Goal: Task Accomplishment & Management: Manage account settings

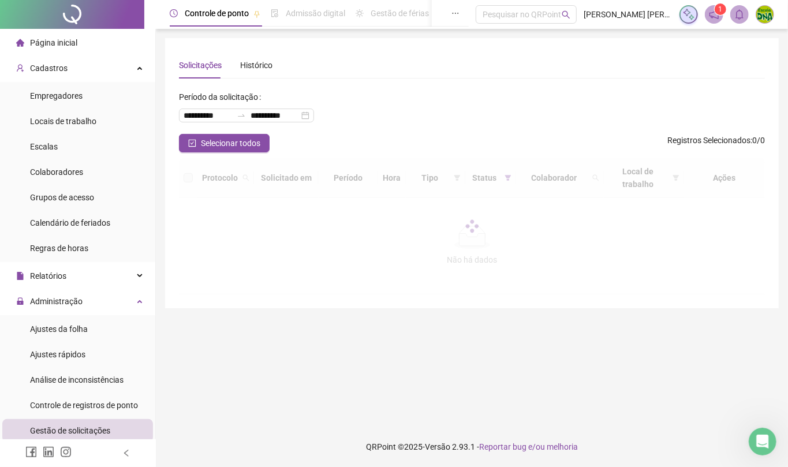
scroll to position [154, 0]
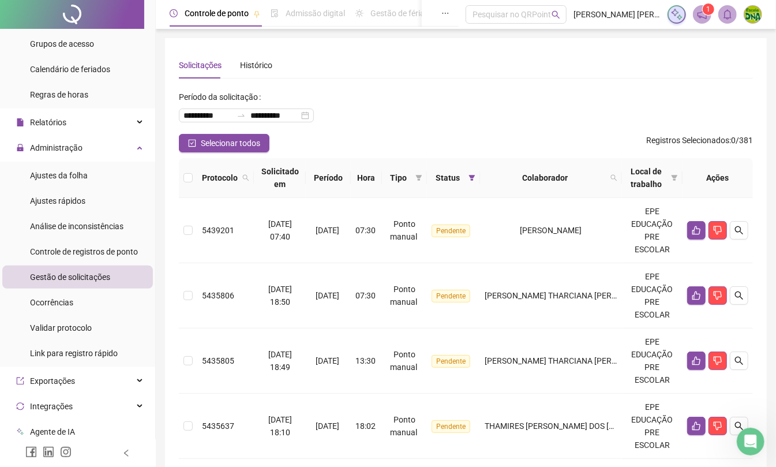
click at [120, 450] on div at bounding box center [78, 453] width 156 height 28
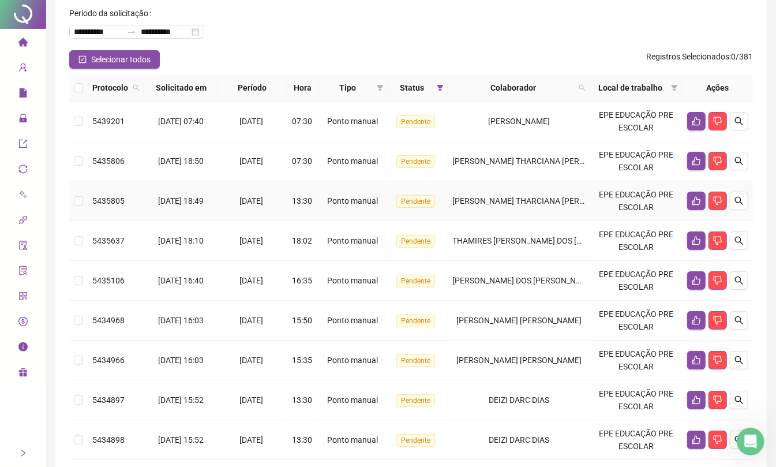
scroll to position [231, 0]
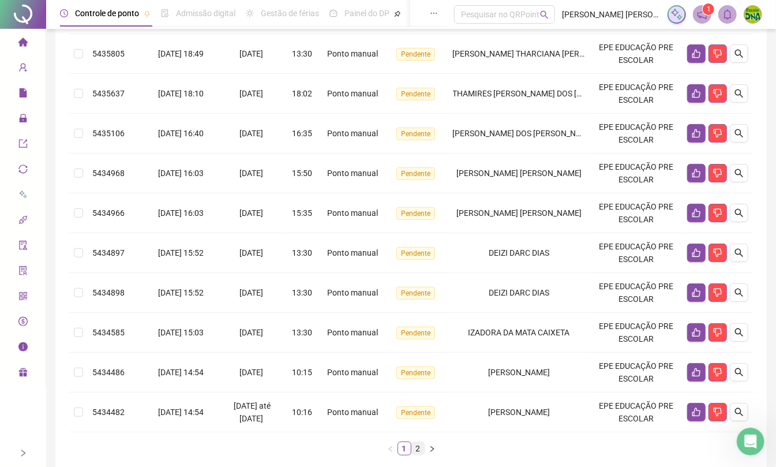
click at [420, 450] on link "2" at bounding box center [418, 448] width 13 height 13
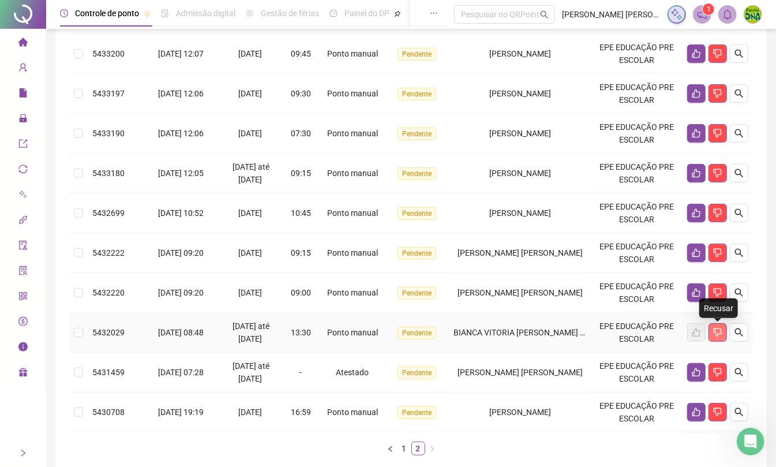
click at [723, 335] on icon "dislike" at bounding box center [717, 332] width 9 height 9
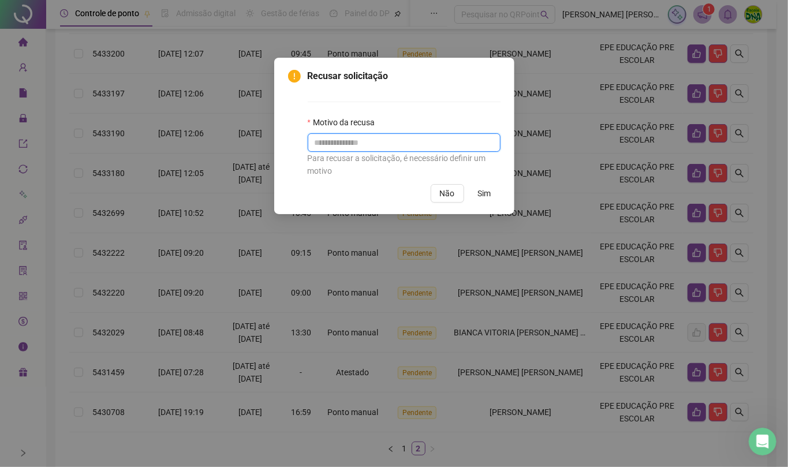
click at [374, 141] on input "text" at bounding box center [404, 142] width 193 height 18
type input "**********"
click at [490, 188] on span "Sim" at bounding box center [484, 193] width 13 height 13
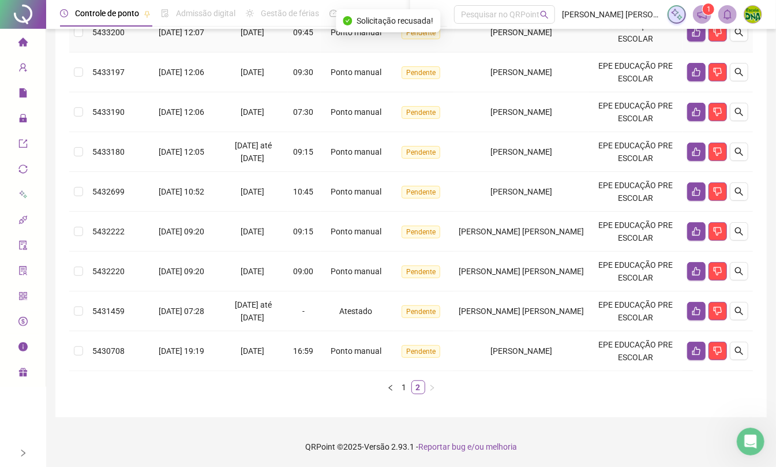
scroll to position [255, 0]
click at [407, 384] on link "1" at bounding box center [404, 387] width 13 height 13
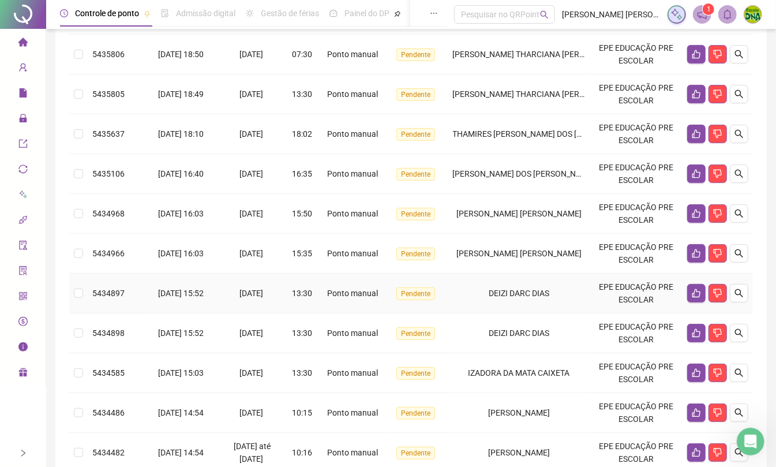
scroll to position [294, 0]
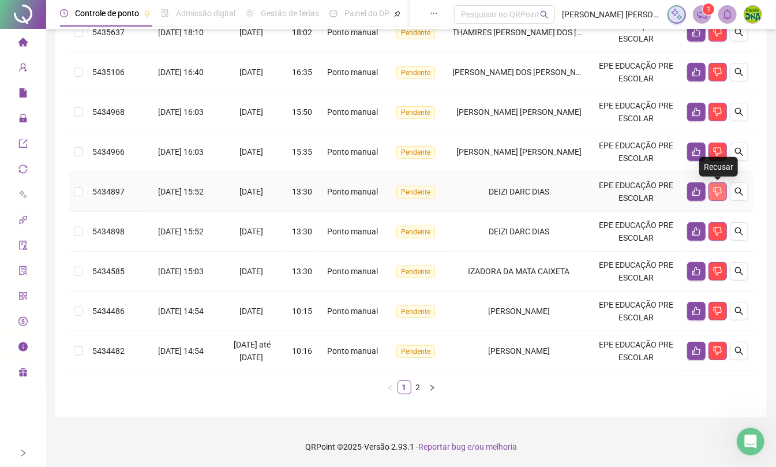
click at [721, 190] on icon "dislike" at bounding box center [717, 191] width 9 height 9
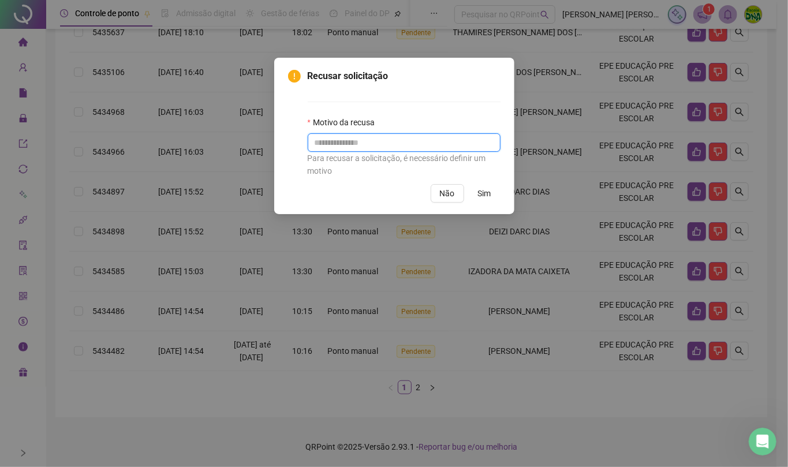
click at [354, 150] on input "text" at bounding box center [404, 142] width 193 height 18
type input "*********"
click at [488, 193] on span "Sim" at bounding box center [484, 193] width 13 height 13
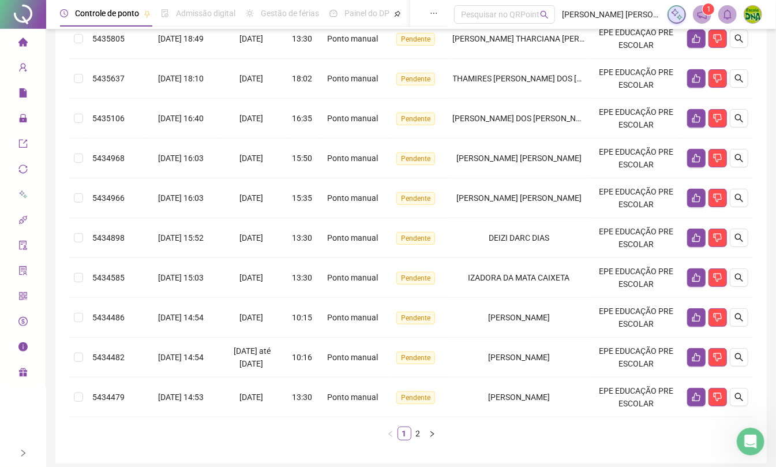
scroll to position [252, 0]
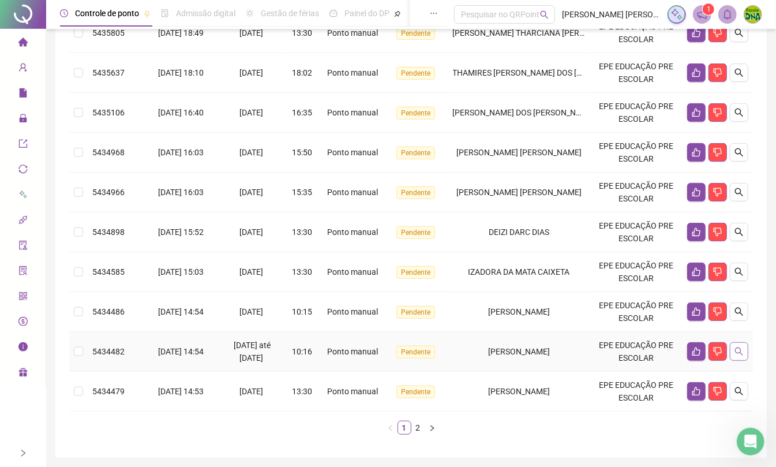
click at [741, 356] on icon "search" at bounding box center [739, 351] width 9 height 9
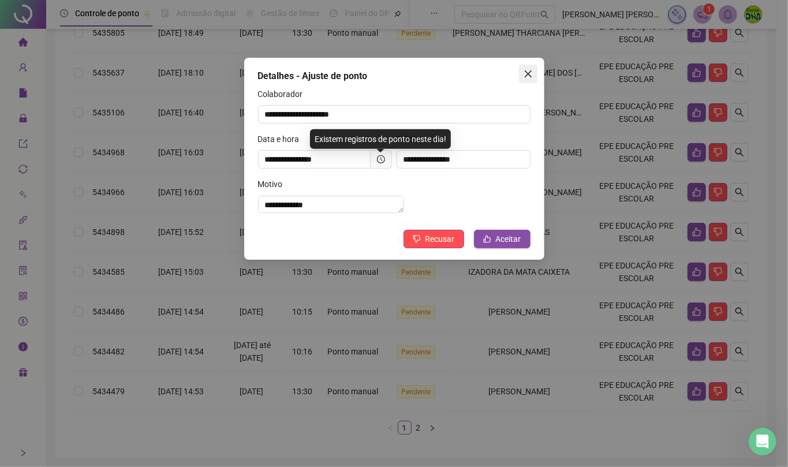
click at [529, 68] on button "Close" at bounding box center [528, 74] width 18 height 18
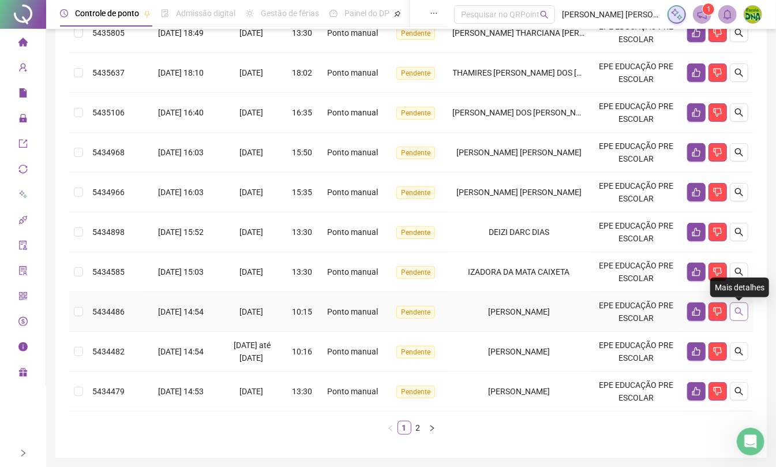
click at [742, 308] on icon "search" at bounding box center [739, 311] width 9 height 9
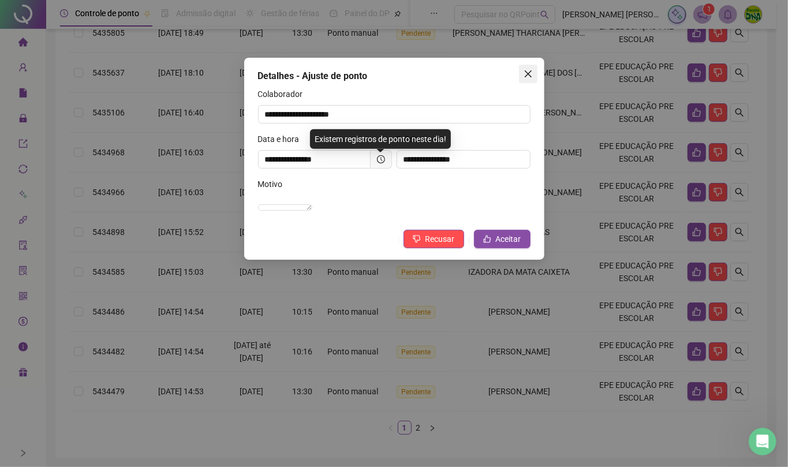
click at [529, 70] on icon "close" at bounding box center [527, 73] width 9 height 9
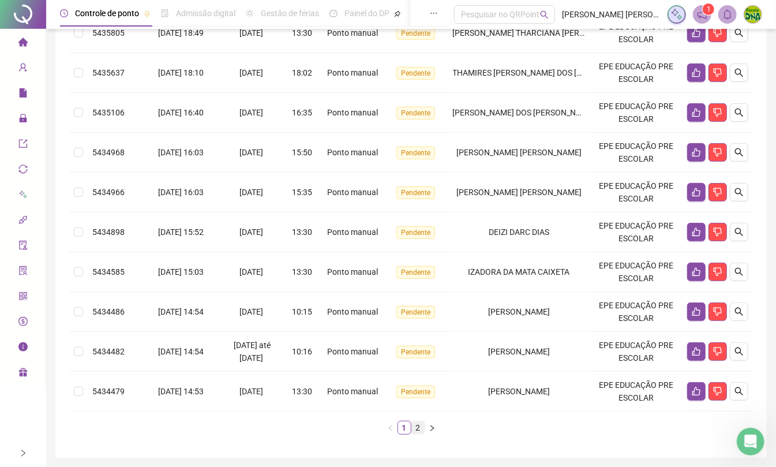
click at [416, 431] on link "2" at bounding box center [418, 427] width 13 height 13
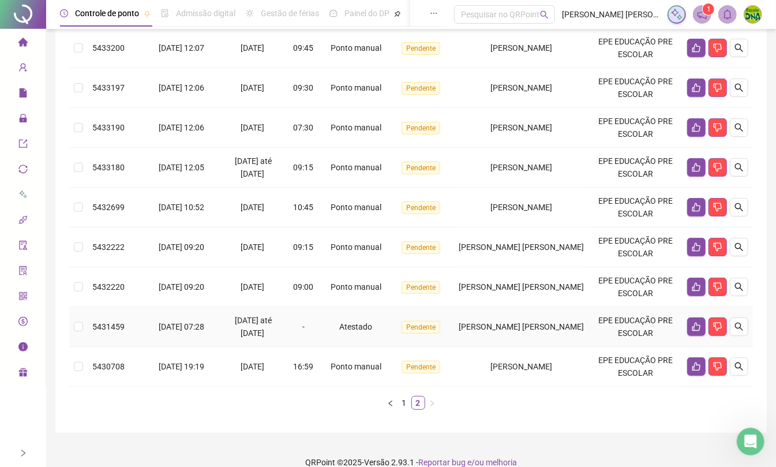
scroll to position [215, 0]
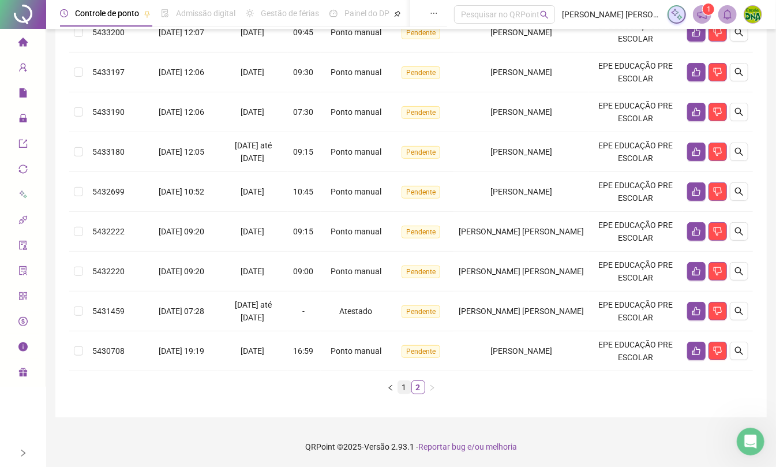
click at [402, 387] on link "1" at bounding box center [404, 387] width 13 height 13
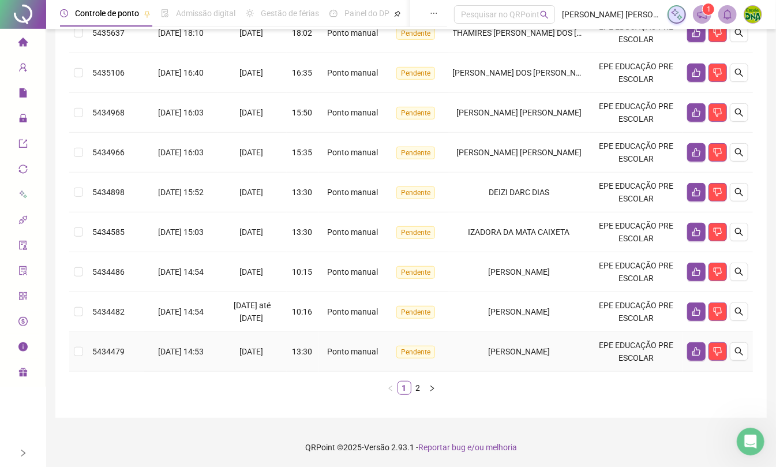
scroll to position [294, 0]
click at [738, 310] on icon "search" at bounding box center [739, 310] width 9 height 9
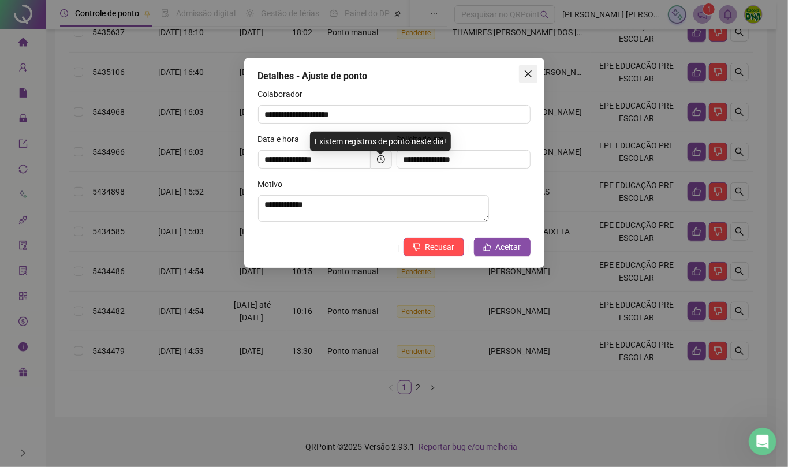
click at [531, 78] on button "Close" at bounding box center [528, 74] width 18 height 18
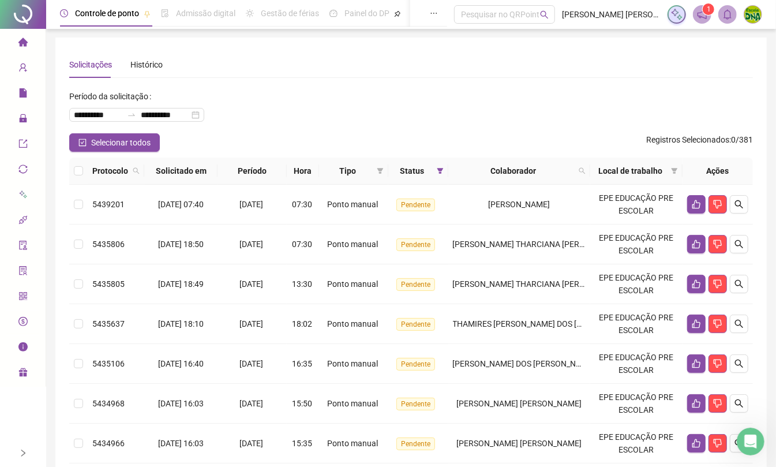
scroll to position [77, 0]
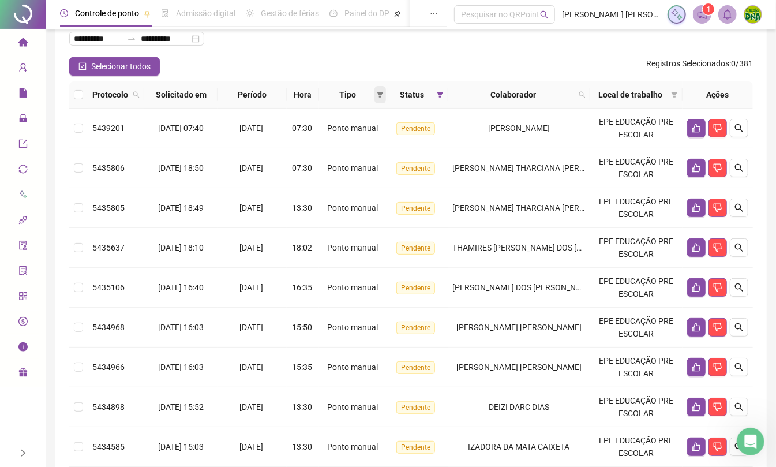
click at [380, 95] on icon "filter" at bounding box center [380, 94] width 7 height 7
click at [356, 113] on span "Ponto manual" at bounding box center [355, 117] width 51 height 9
click at [375, 164] on ul "Ponto manual Atestado Férias" at bounding box center [347, 136] width 83 height 60
click at [377, 173] on span "OK" at bounding box center [374, 177] width 11 height 13
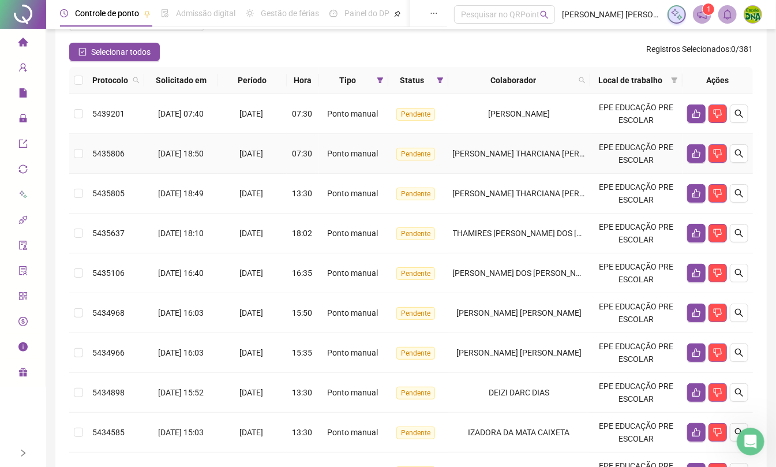
scroll to position [63, 0]
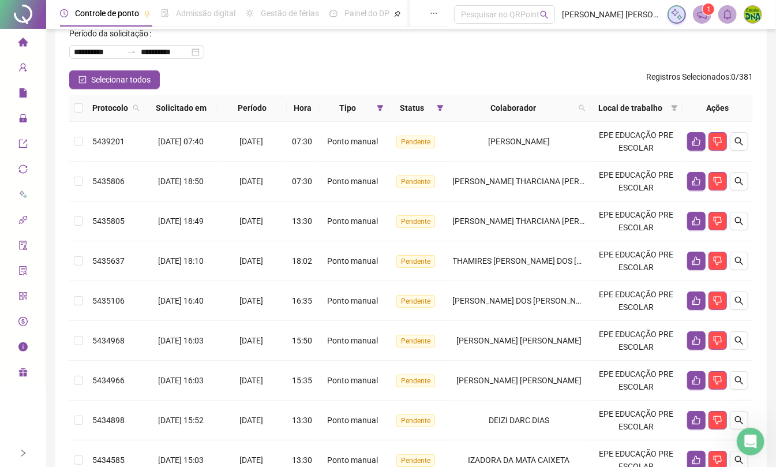
click at [72, 105] on th at bounding box center [78, 108] width 18 height 27
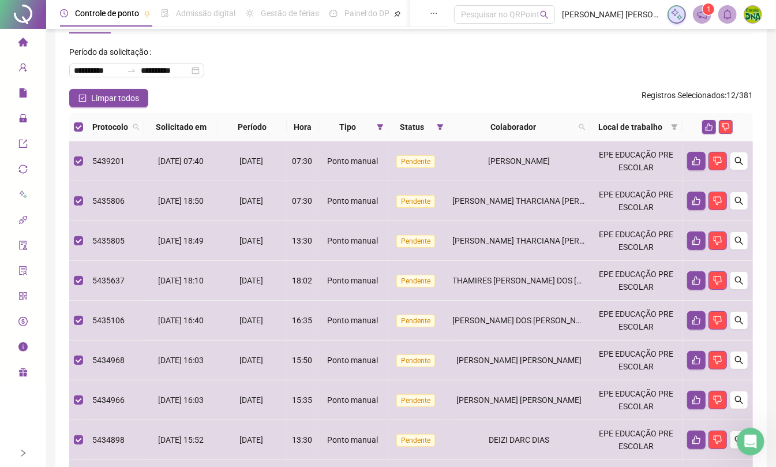
scroll to position [68, 0]
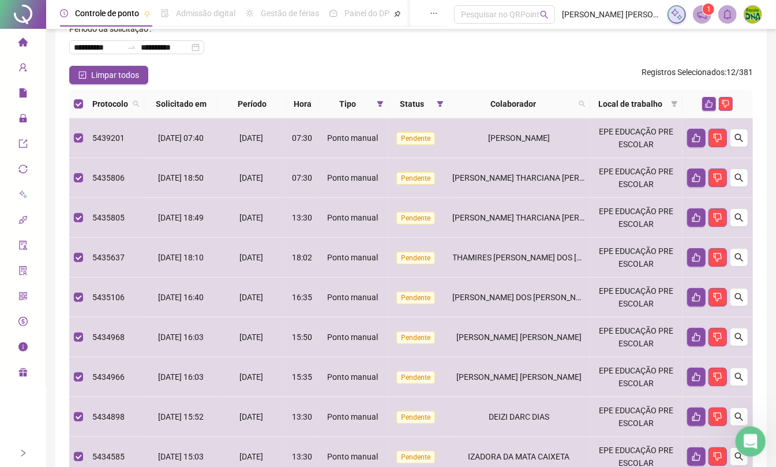
click at [745, 440] on icon "Abertura do Messenger da Intercom" at bounding box center [749, 440] width 19 height 19
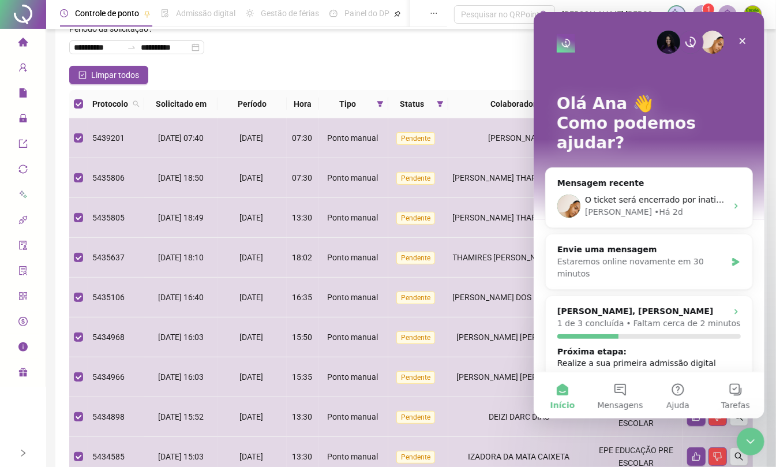
click at [280, 69] on div "Limpar todos Registros Selecionados : 12 / 381" at bounding box center [411, 75] width 684 height 18
click at [428, 44] on div "**********" at bounding box center [411, 43] width 684 height 46
drag, startPoint x: 741, startPoint y: 43, endPoint x: 1031, endPoint y: 73, distance: 291.3
click at [741, 43] on icon "Fechar" at bounding box center [742, 40] width 9 height 9
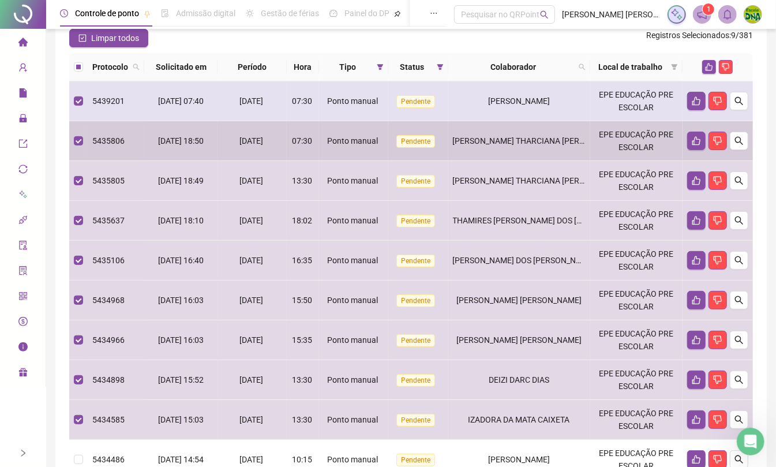
scroll to position [0, 0]
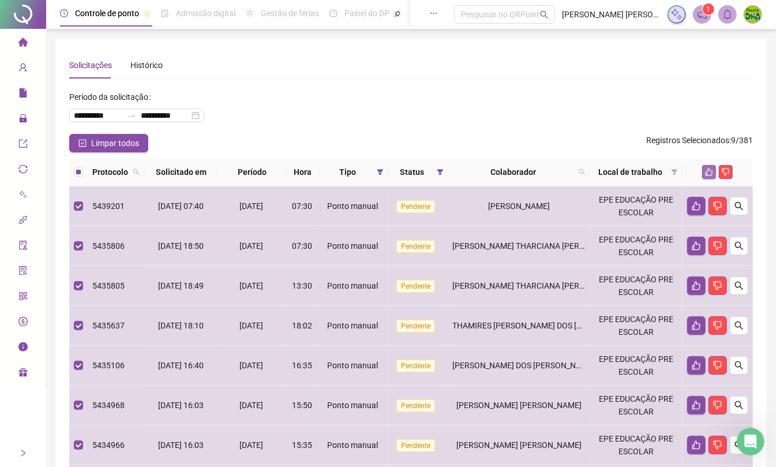
click at [712, 170] on icon "like" at bounding box center [709, 172] width 8 height 8
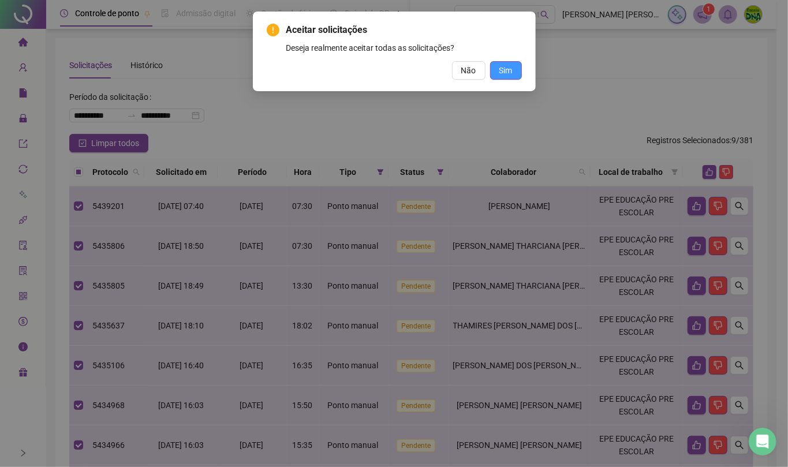
click at [500, 72] on span "Sim" at bounding box center [505, 70] width 13 height 13
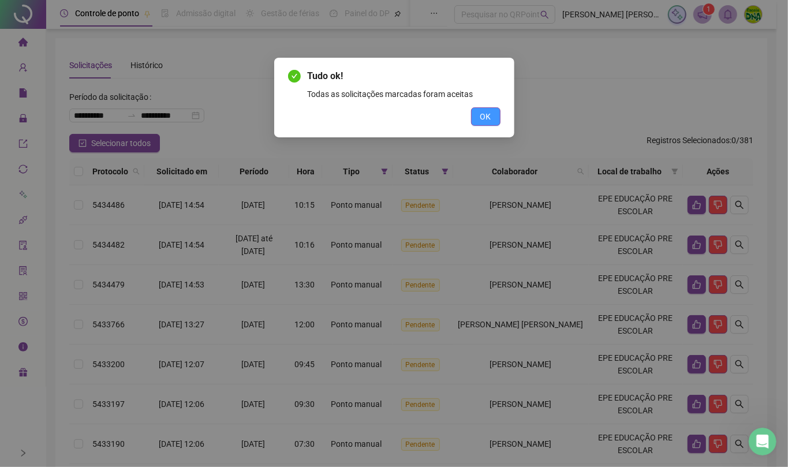
click at [484, 114] on span "OK" at bounding box center [485, 116] width 11 height 13
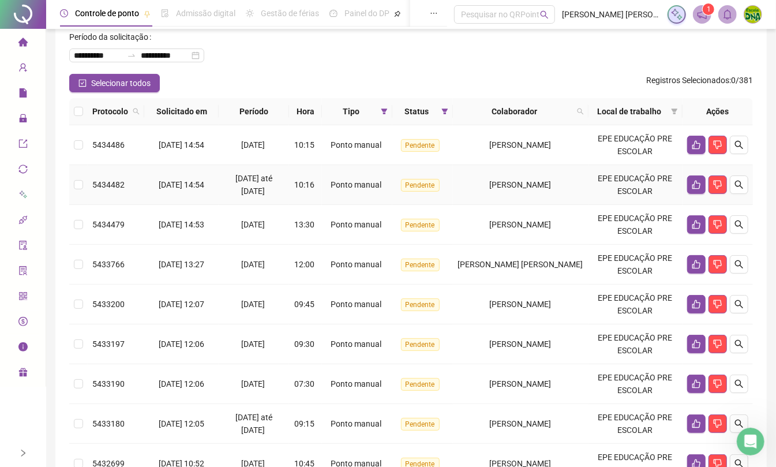
scroll to position [77, 0]
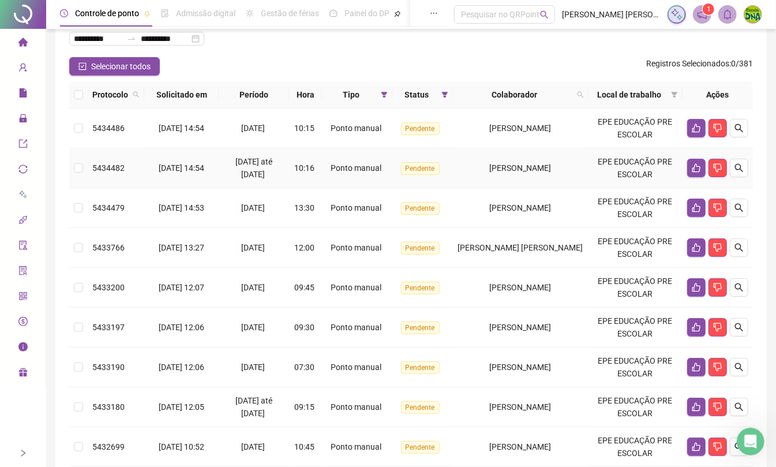
click at [77, 174] on label at bounding box center [78, 168] width 9 height 13
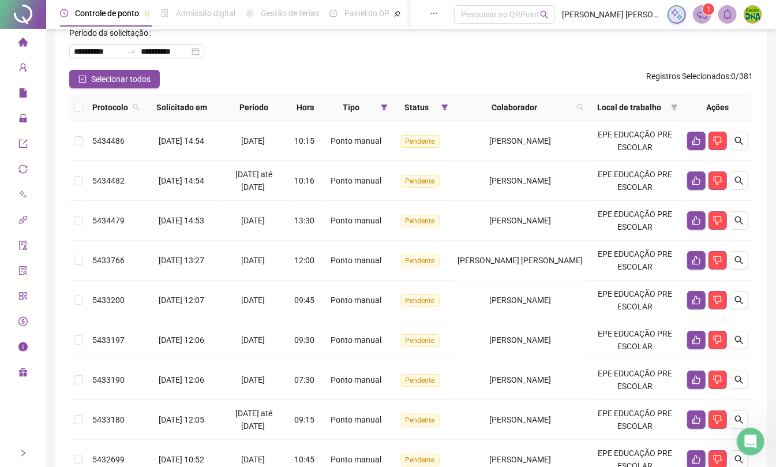
click at [81, 95] on th at bounding box center [78, 107] width 18 height 27
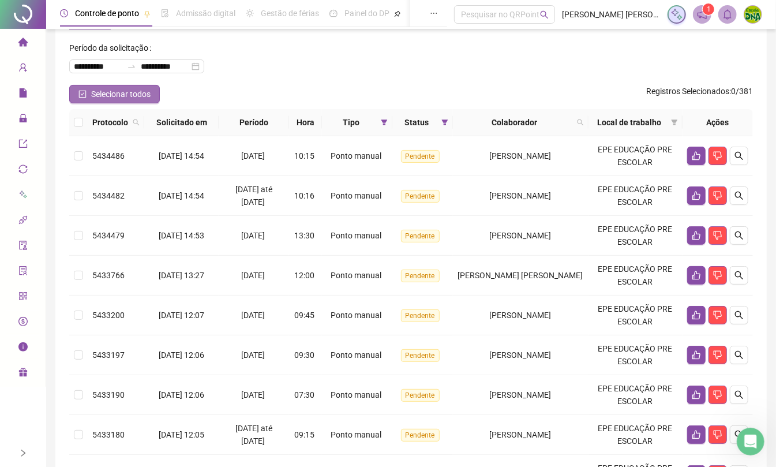
scroll to position [0, 0]
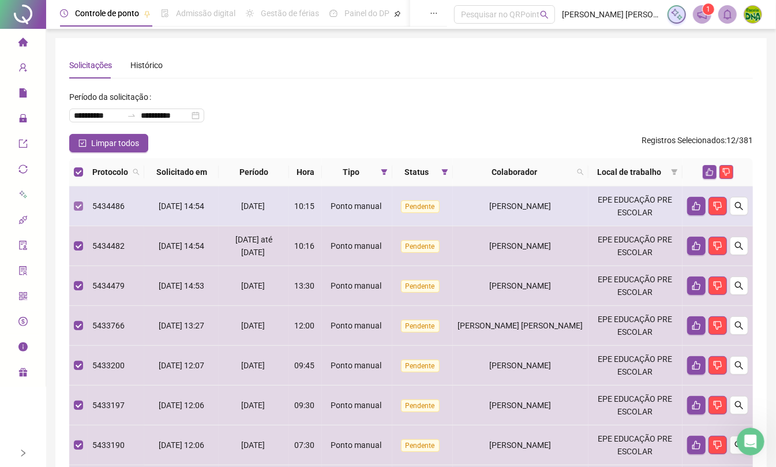
click at [77, 211] on label at bounding box center [78, 206] width 9 height 13
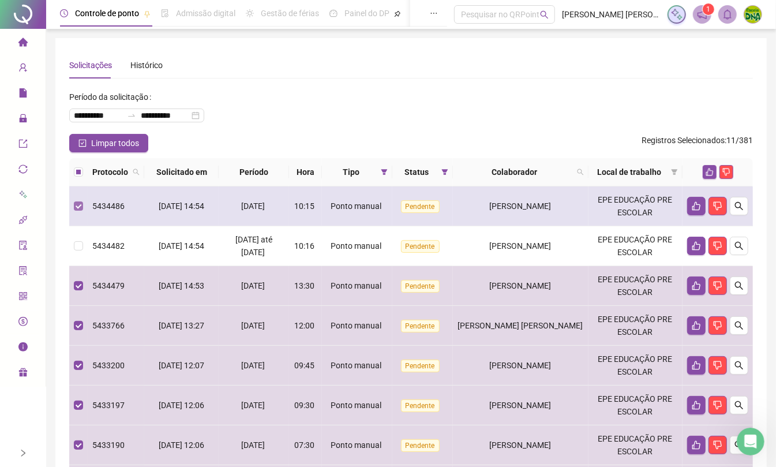
click at [80, 211] on label at bounding box center [78, 206] width 9 height 13
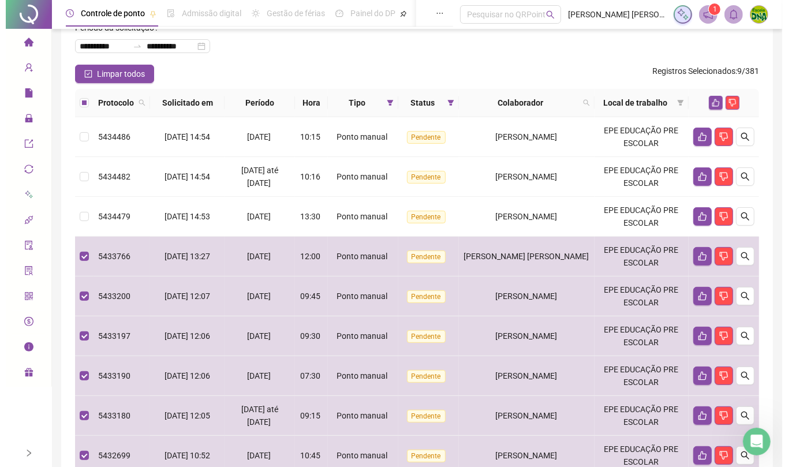
scroll to position [54, 0]
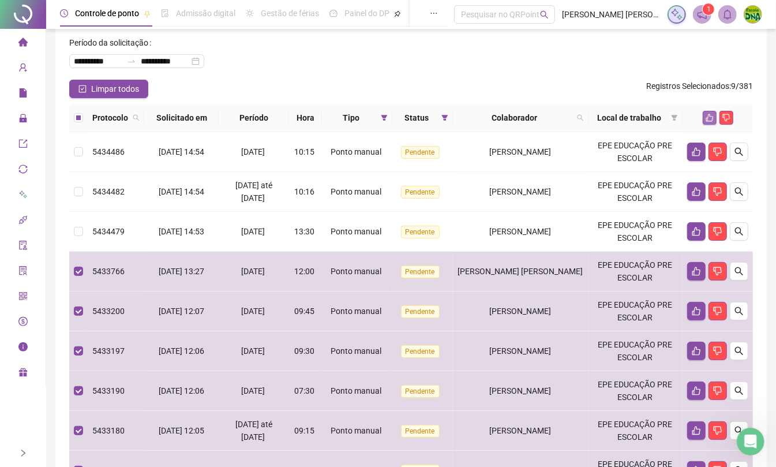
click at [705, 119] on button "button" at bounding box center [710, 118] width 14 height 14
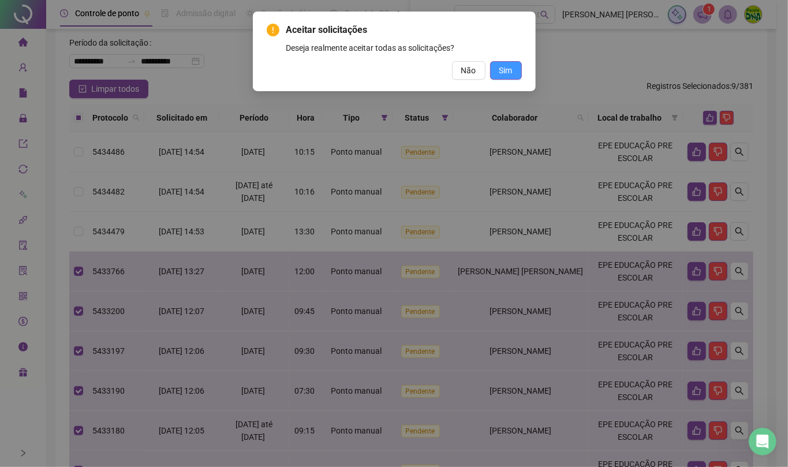
click at [518, 63] on button "Sim" at bounding box center [506, 70] width 32 height 18
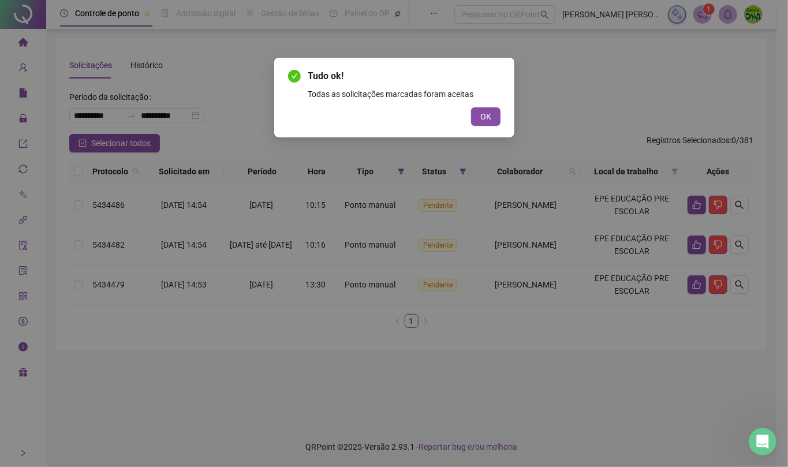
scroll to position [0, 0]
click at [482, 114] on span "OK" at bounding box center [485, 116] width 11 height 13
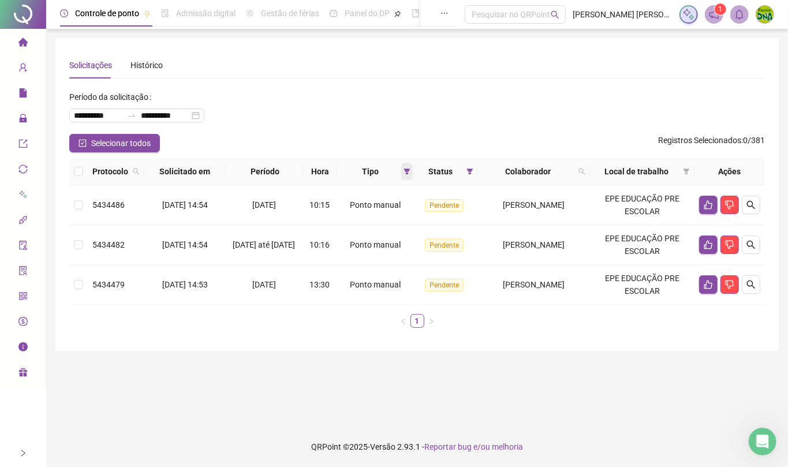
click at [401, 166] on span at bounding box center [407, 171] width 12 height 17
click at [344, 255] on span "Resetar" at bounding box center [348, 254] width 28 height 13
click at [391, 257] on span "OK" at bounding box center [392, 254] width 11 height 13
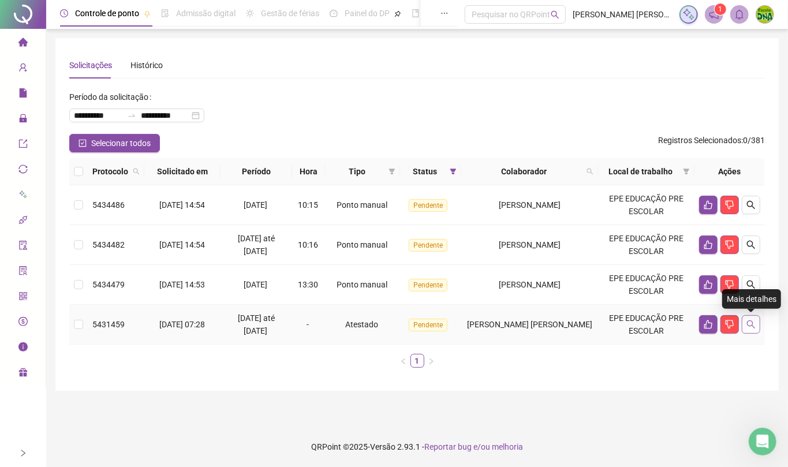
click at [755, 321] on button "button" at bounding box center [751, 324] width 18 height 18
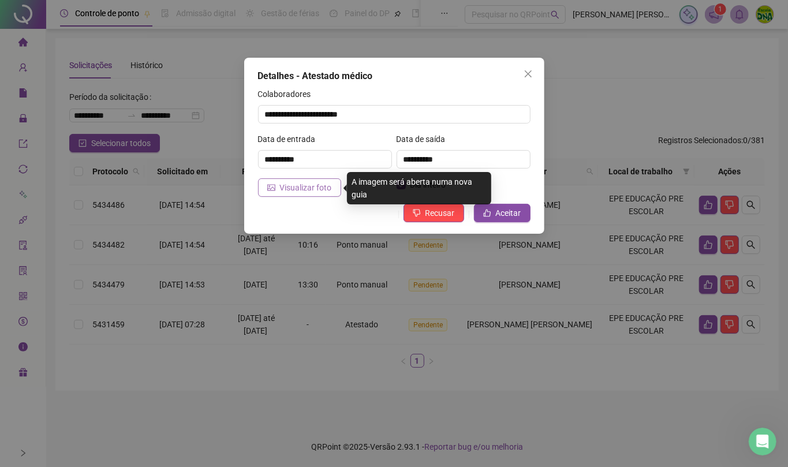
click at [323, 190] on span "Visualizar foto" at bounding box center [306, 187] width 52 height 13
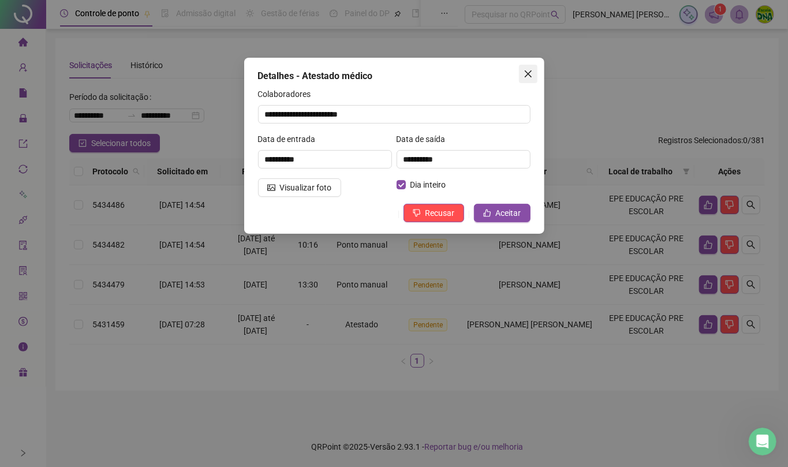
click at [527, 70] on icon "close" at bounding box center [527, 73] width 9 height 9
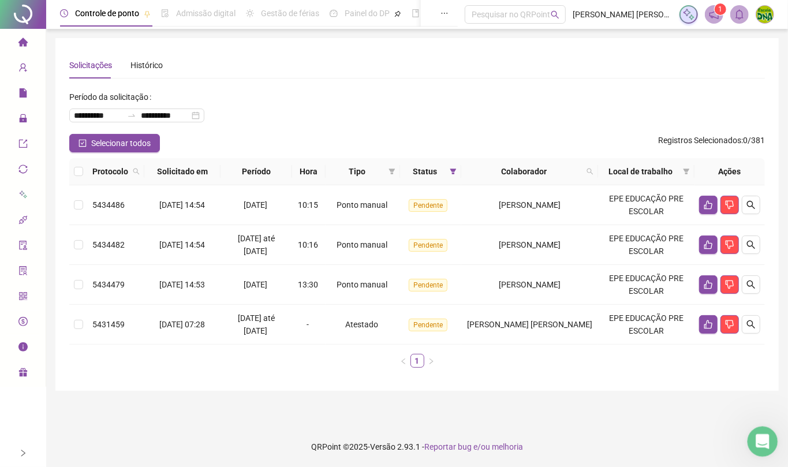
click at [756, 437] on icon "Abertura do Messenger da Intercom" at bounding box center [760, 440] width 19 height 19
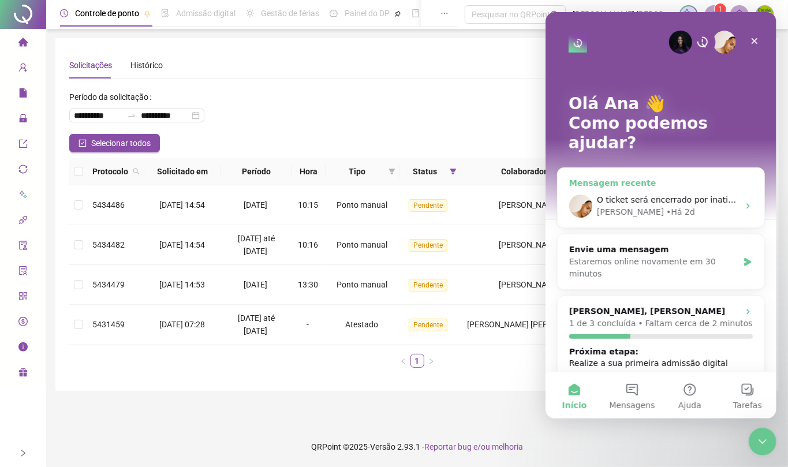
click at [654, 185] on div "O ticket será encerrado por inatividade. Caso ainda tenha dúvidas, ou precise d…" at bounding box center [660, 206] width 207 height 43
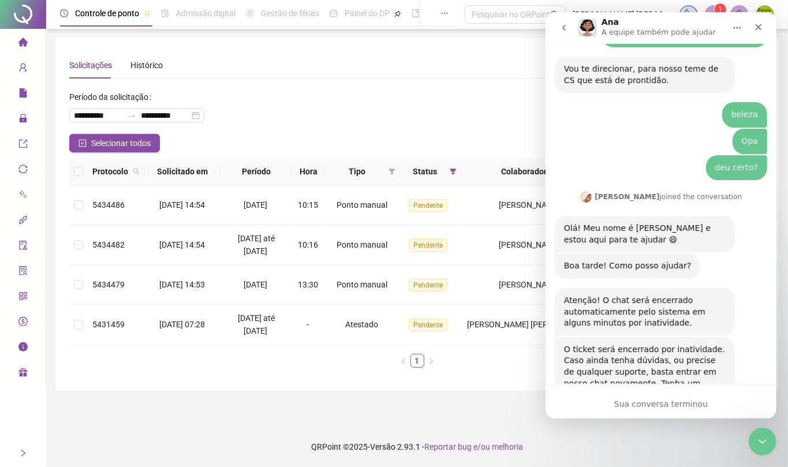
scroll to position [806, 0]
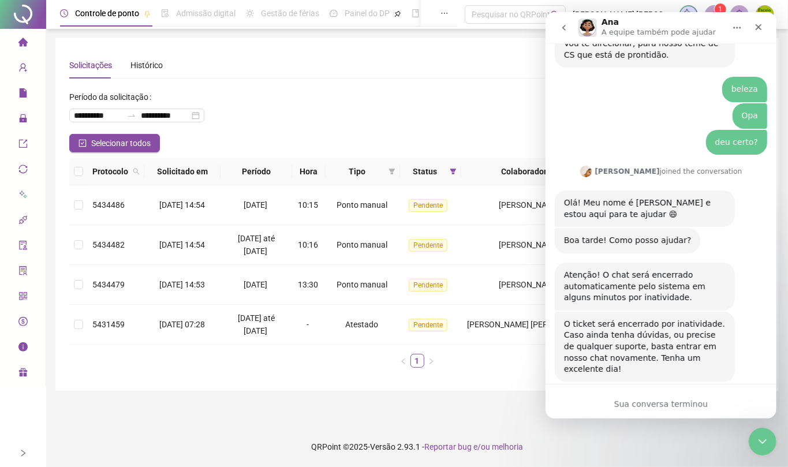
click at [645, 403] on div "Sua conversa terminou" at bounding box center [660, 404] width 231 height 12
click at [758, 29] on icon "Fechar" at bounding box center [757, 27] width 9 height 9
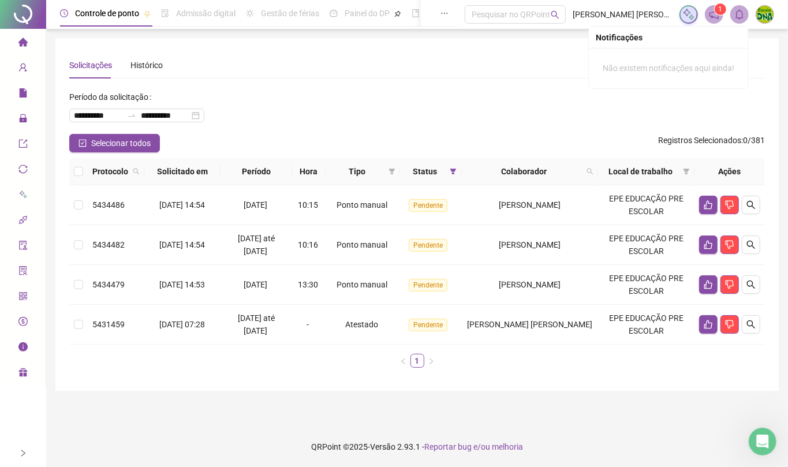
click at [716, 12] on sup "1" at bounding box center [720, 9] width 12 height 12
